Goal: Task Accomplishment & Management: Manage account settings

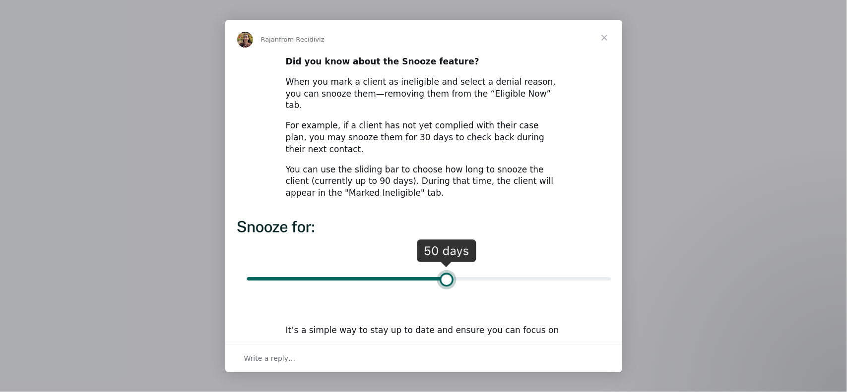
click at [601, 39] on span "Close" at bounding box center [604, 38] width 36 height 36
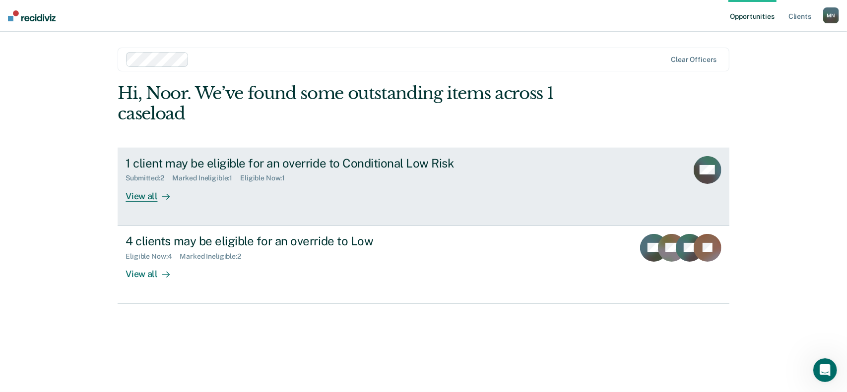
click at [382, 190] on div "1 client may be eligible for an override to Conditional Low Risk Submitted : 2 …" at bounding box center [312, 179] width 372 height 46
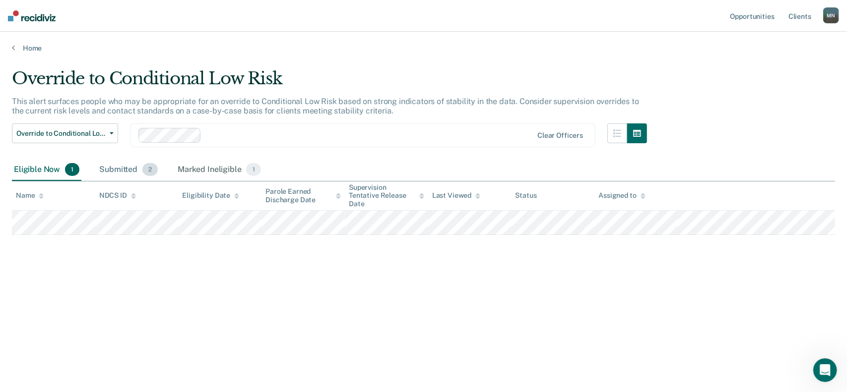
click at [130, 173] on div "Submitted 2" at bounding box center [128, 170] width 63 height 22
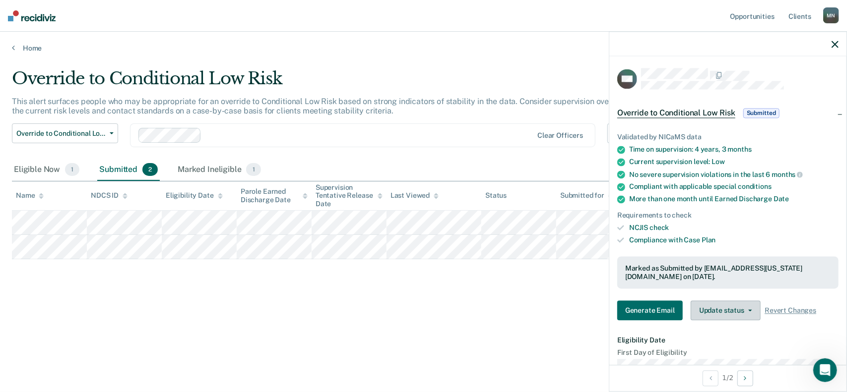
click at [752, 313] on button "Update status" at bounding box center [726, 311] width 70 height 20
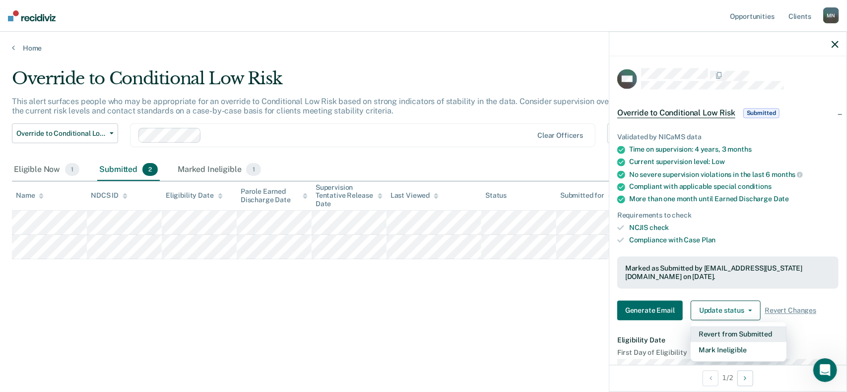
click at [728, 330] on button "Revert from Submitted" at bounding box center [739, 335] width 96 height 16
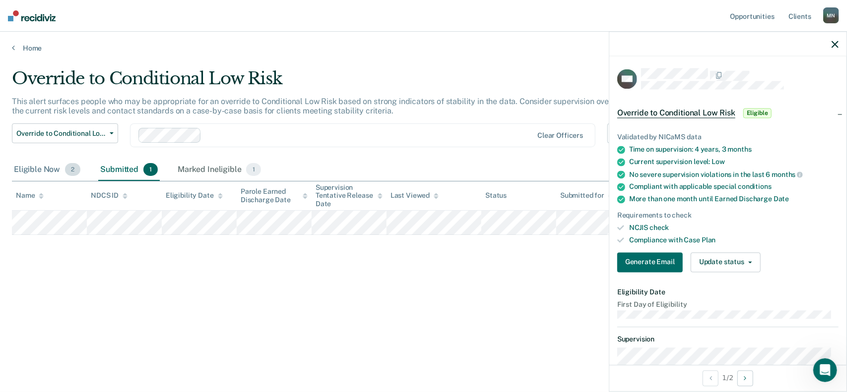
click at [42, 169] on div "Eligible Now 2" at bounding box center [47, 170] width 70 height 22
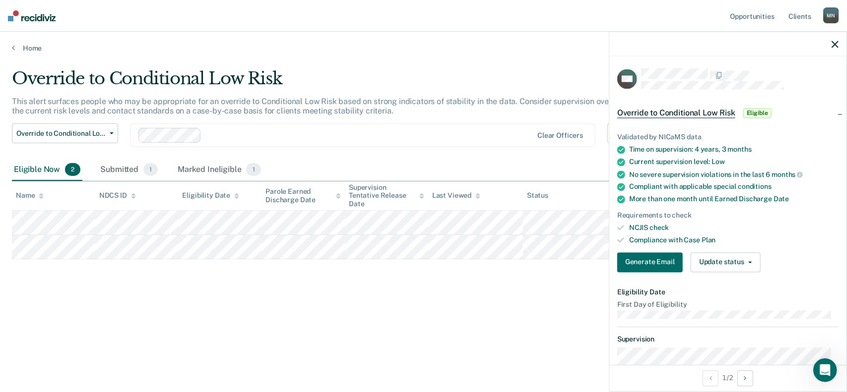
click at [839, 42] on div at bounding box center [727, 44] width 237 height 25
click at [835, 44] on icon "button" at bounding box center [835, 44] width 7 height 7
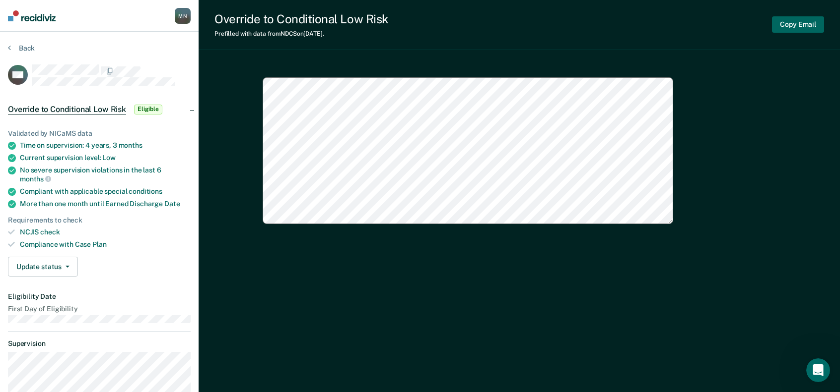
click at [802, 25] on button "Copy Email" at bounding box center [798, 24] width 52 height 16
type textarea "x"
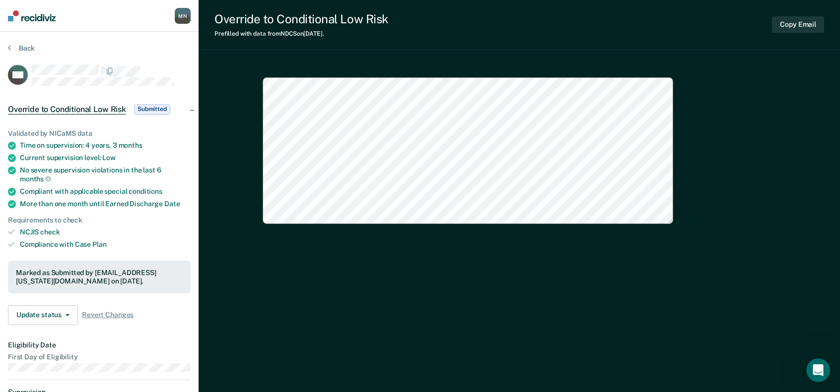
click at [22, 48] on button "Back" at bounding box center [21, 48] width 27 height 9
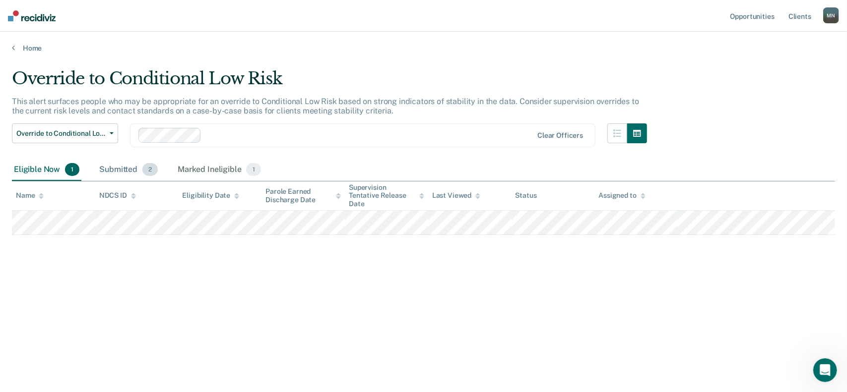
click at [124, 169] on div "Submitted 2" at bounding box center [128, 170] width 63 height 22
